Goal: Transaction & Acquisition: Subscribe to service/newsletter

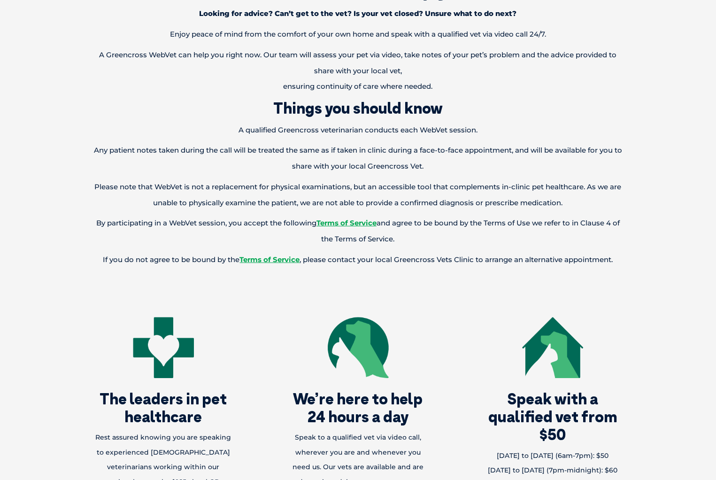
scroll to position [571, 0]
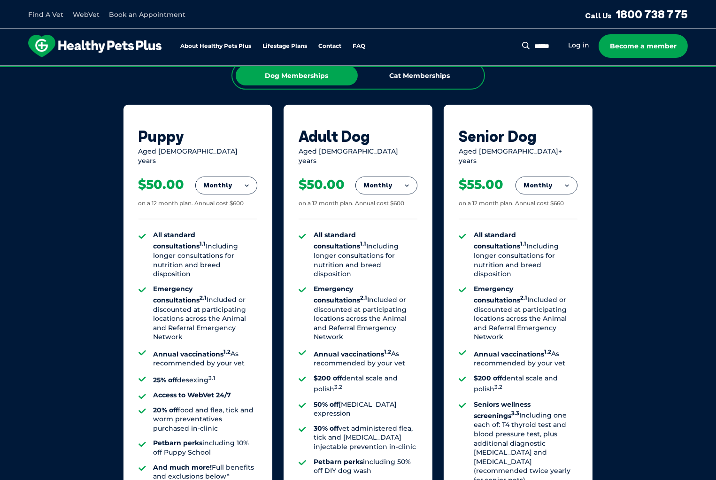
scroll to position [633, 0]
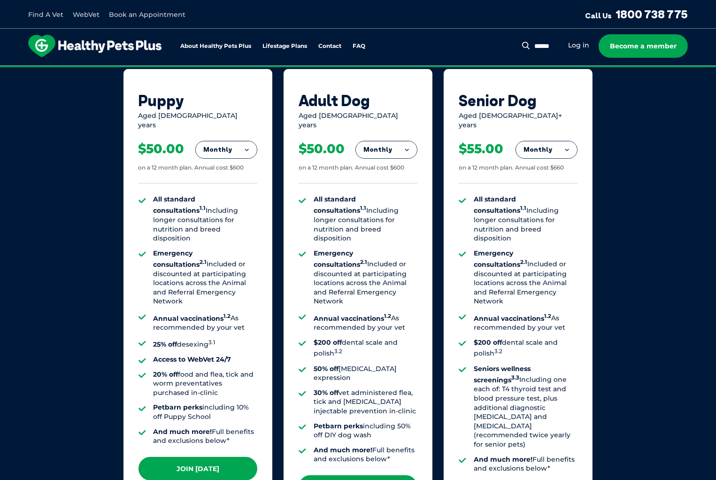
click at [393, 146] on button "Monthly" at bounding box center [386, 149] width 61 height 17
click at [380, 208] on li "Yearly" at bounding box center [386, 214] width 61 height 22
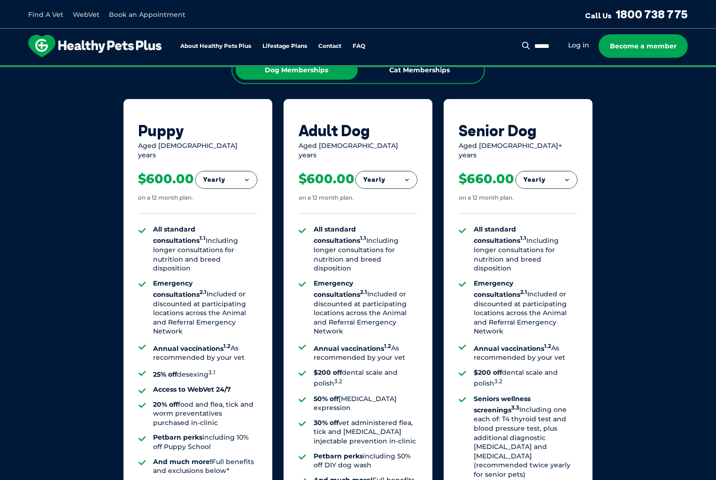
scroll to position [601, 0]
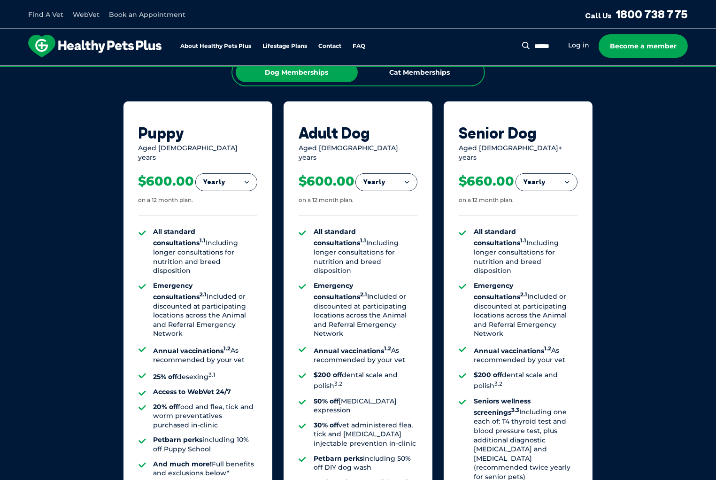
click at [387, 174] on button "Yearly" at bounding box center [386, 182] width 61 height 17
click at [388, 213] on li "Monthly" at bounding box center [386, 224] width 61 height 22
click at [391, 175] on button "Monthly" at bounding box center [386, 182] width 61 height 17
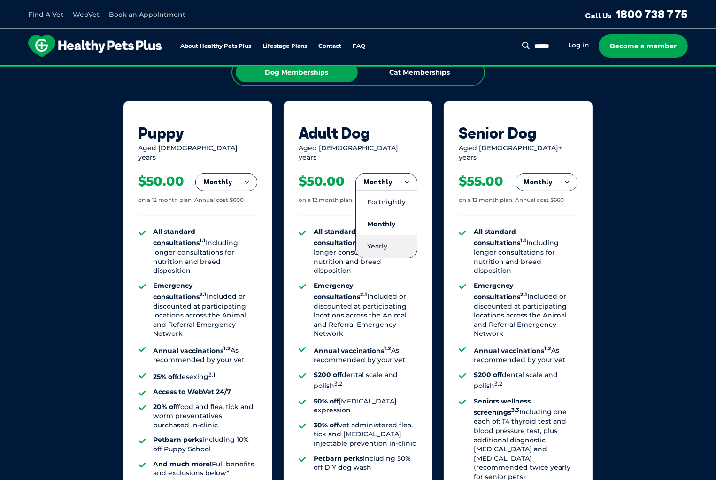
click at [387, 235] on li "Yearly" at bounding box center [386, 246] width 61 height 22
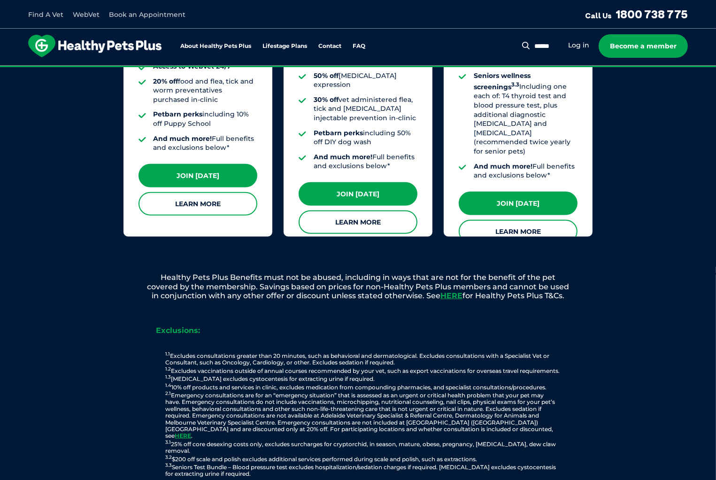
scroll to position [1012, 0]
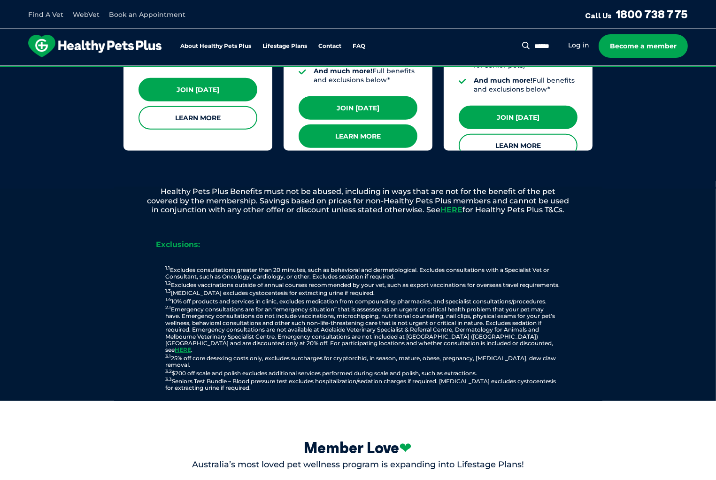
click at [356, 124] on link "Learn More" at bounding box center [357, 135] width 119 height 23
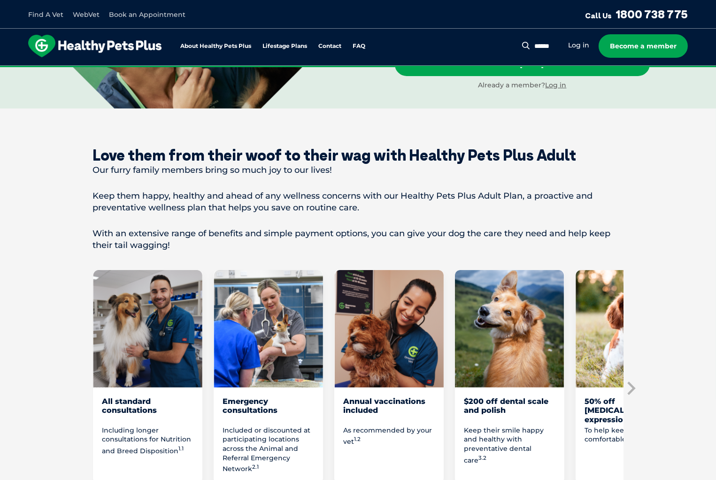
scroll to position [401, 0]
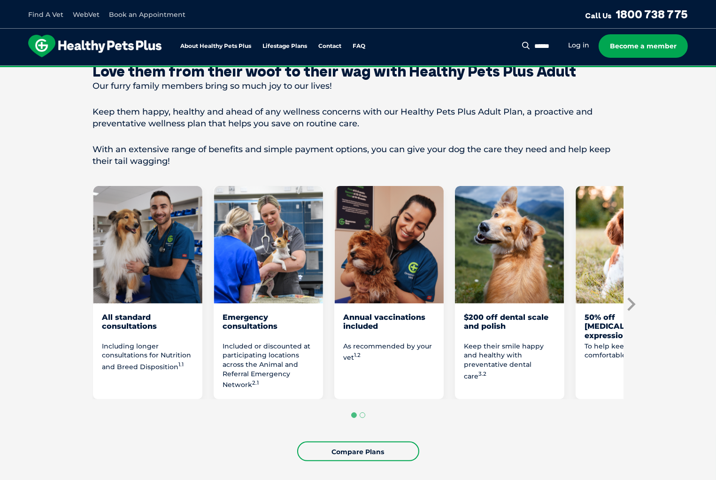
click at [631, 297] on icon "Next slide" at bounding box center [630, 304] width 14 height 14
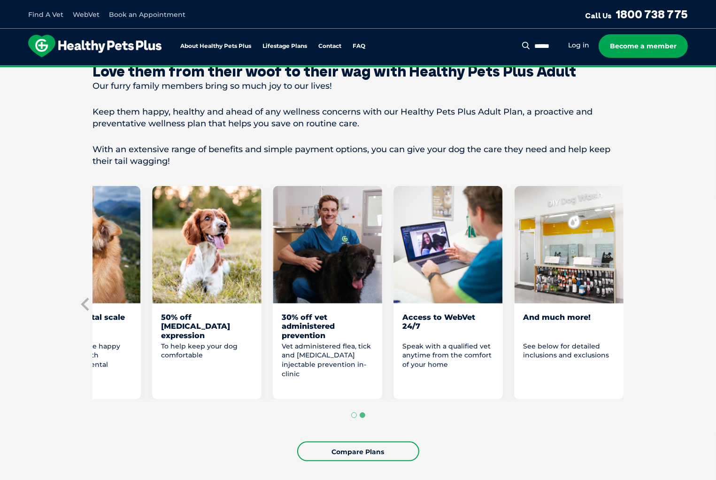
click at [633, 300] on section "Love them from their woof to their wag with Healthy Pets Plus Adult Our furry f…" at bounding box center [358, 261] width 716 height 474
click at [353, 412] on button "Go to page 1" at bounding box center [354, 415] width 6 height 6
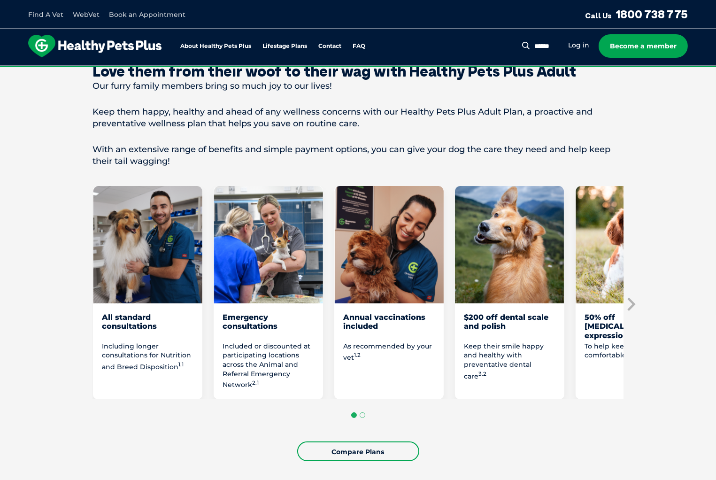
click at [353, 412] on button "Go to page 1" at bounding box center [354, 415] width 6 height 6
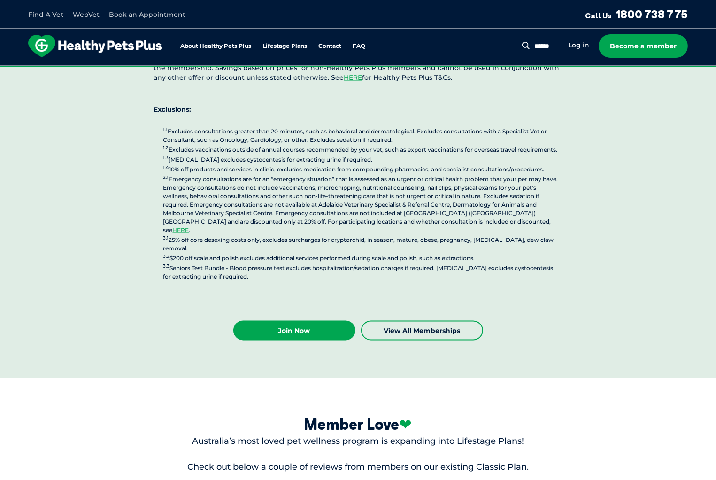
scroll to position [2467, 0]
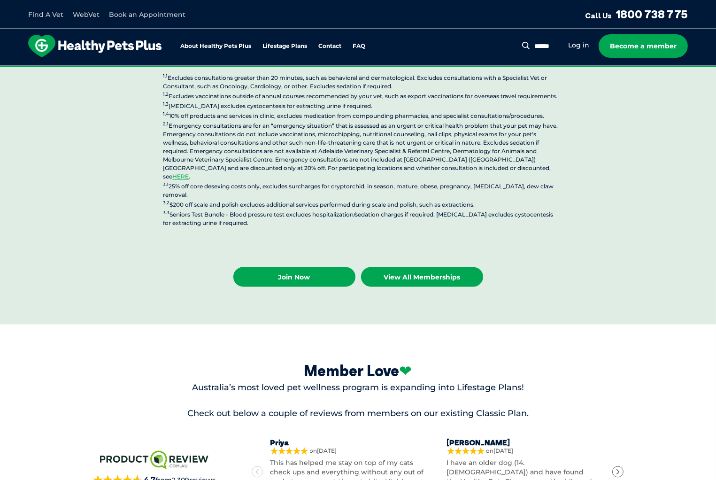
click at [431, 267] on link "View all Memberships" at bounding box center [422, 277] width 122 height 20
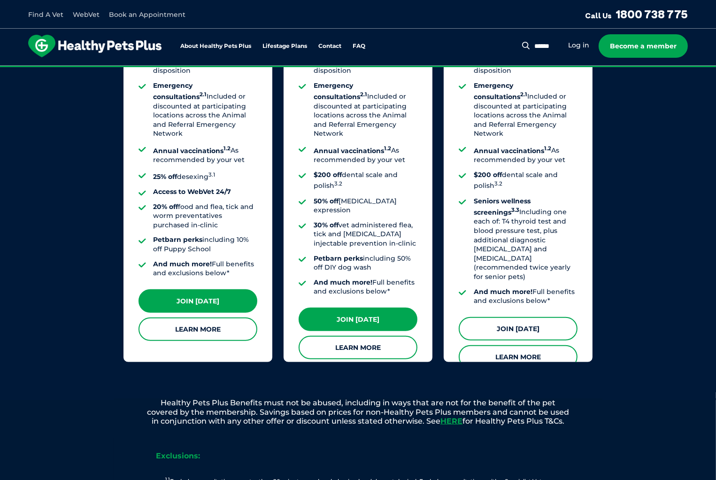
scroll to position [927, 0]
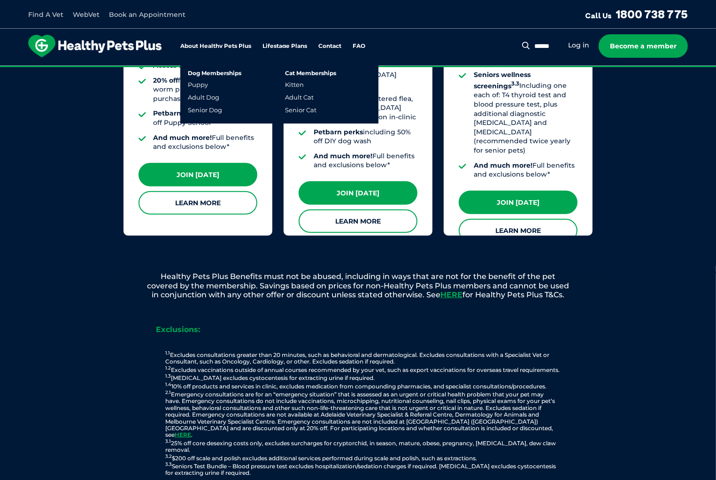
click at [274, 45] on link "Lifestage Plans" at bounding box center [284, 46] width 45 height 6
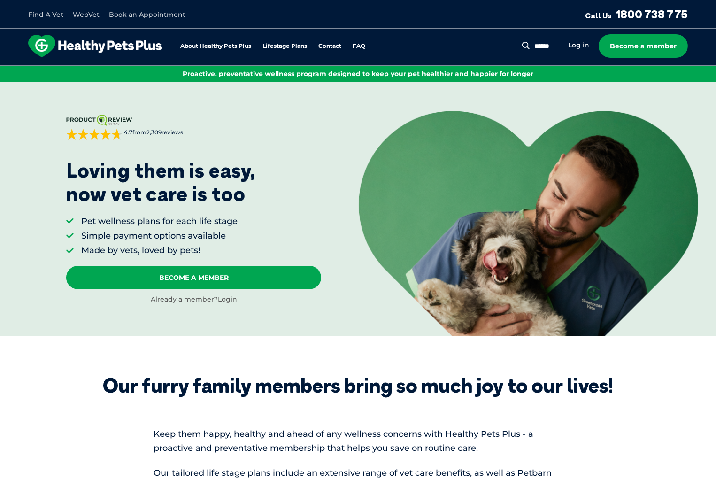
click at [237, 44] on link "About Healthy Pets Plus" at bounding box center [215, 46] width 71 height 6
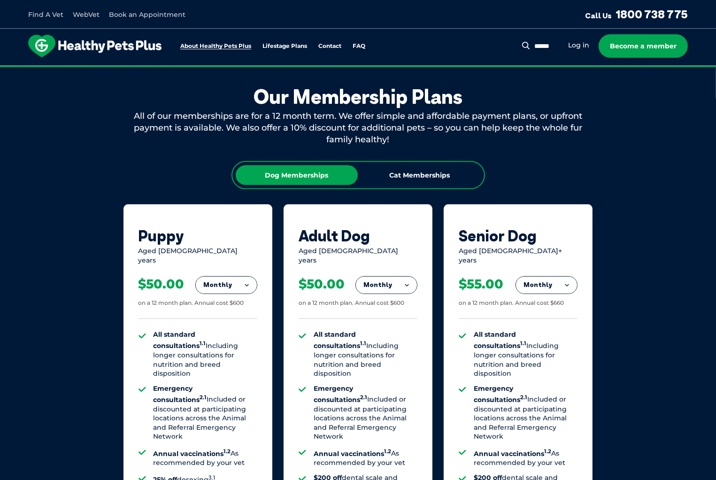
scroll to position [507, 0]
